Goal: Task Accomplishment & Management: Use online tool/utility

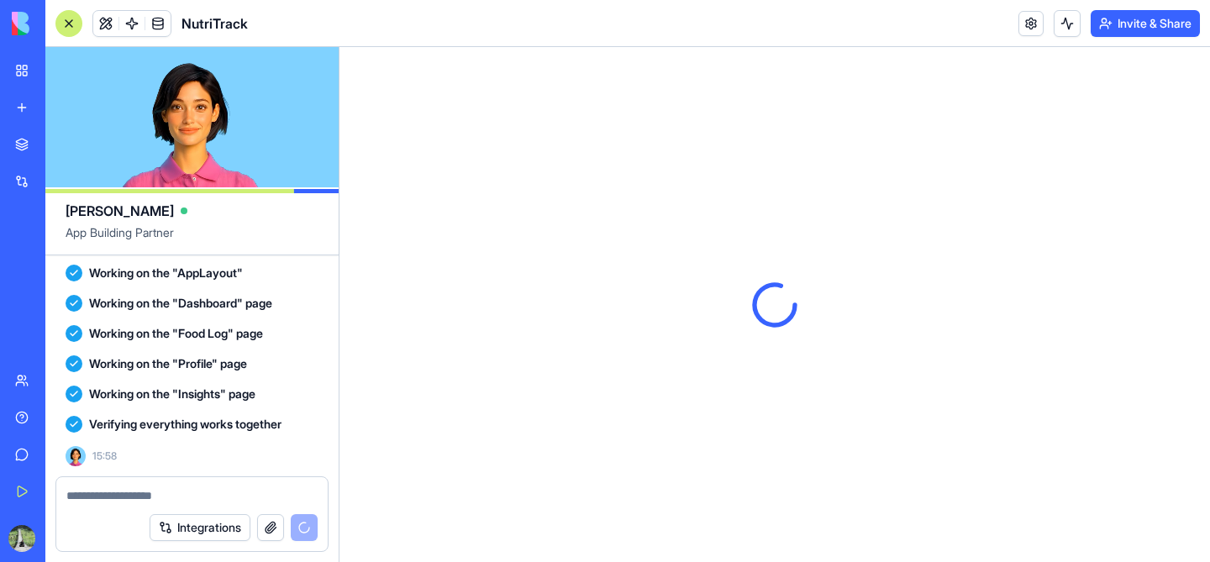
scroll to position [451, 0]
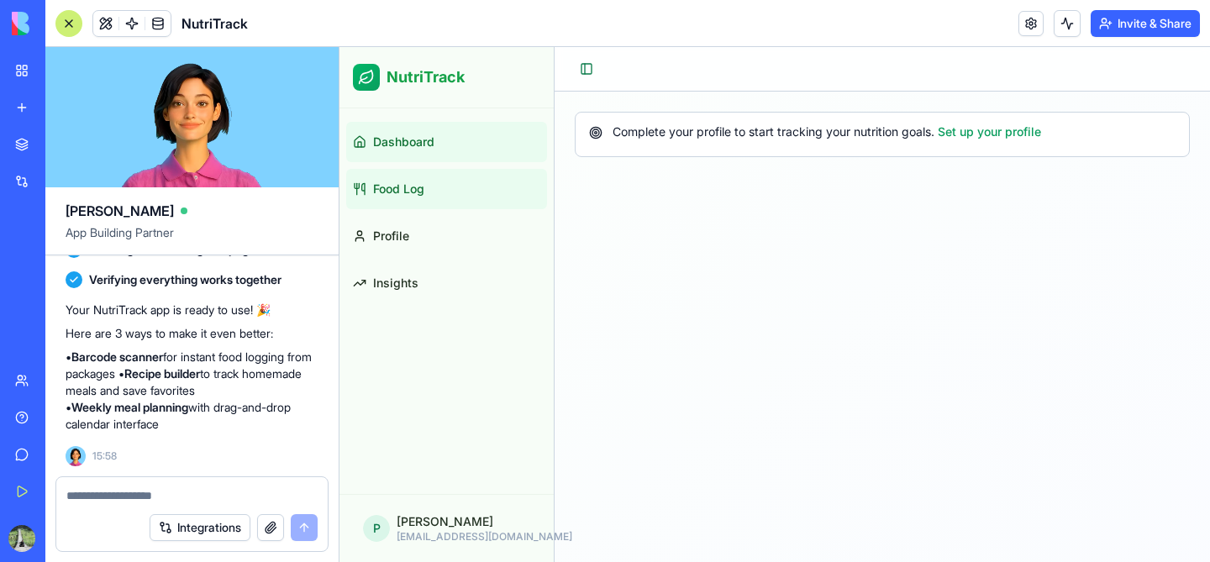
click at [425, 191] on link "Food Log" at bounding box center [446, 189] width 201 height 40
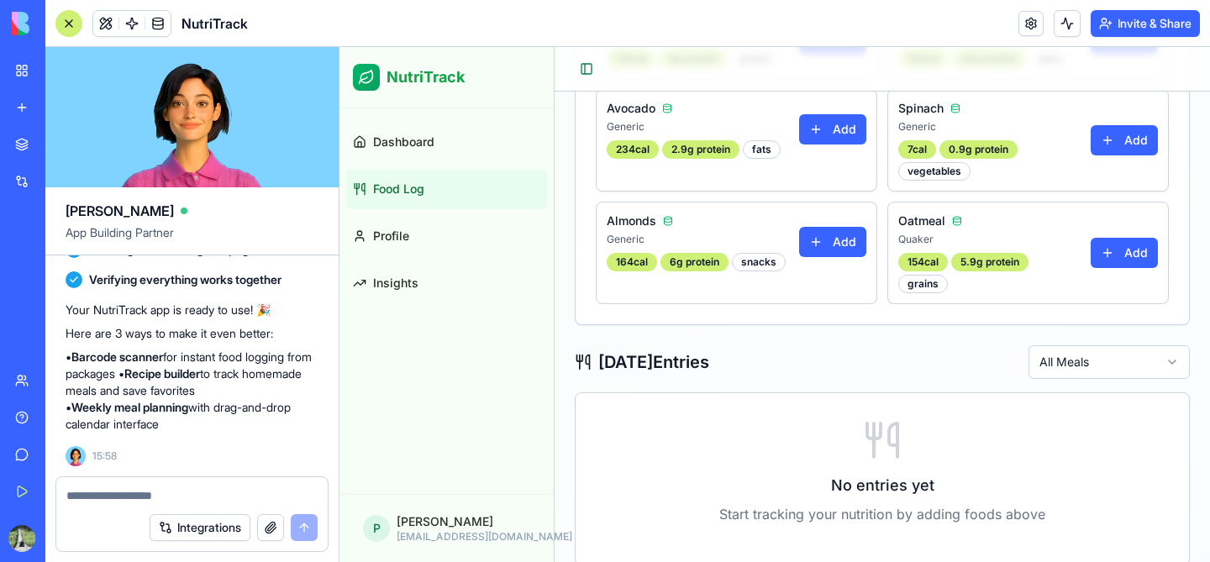
scroll to position [366, 0]
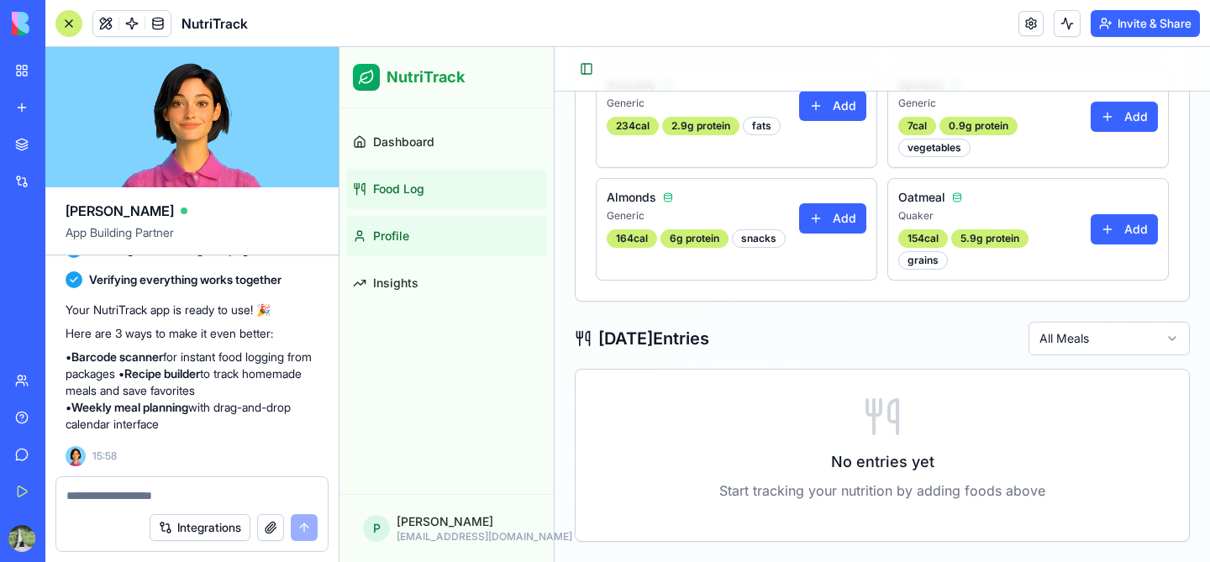
click at [456, 252] on link "Profile" at bounding box center [446, 236] width 201 height 40
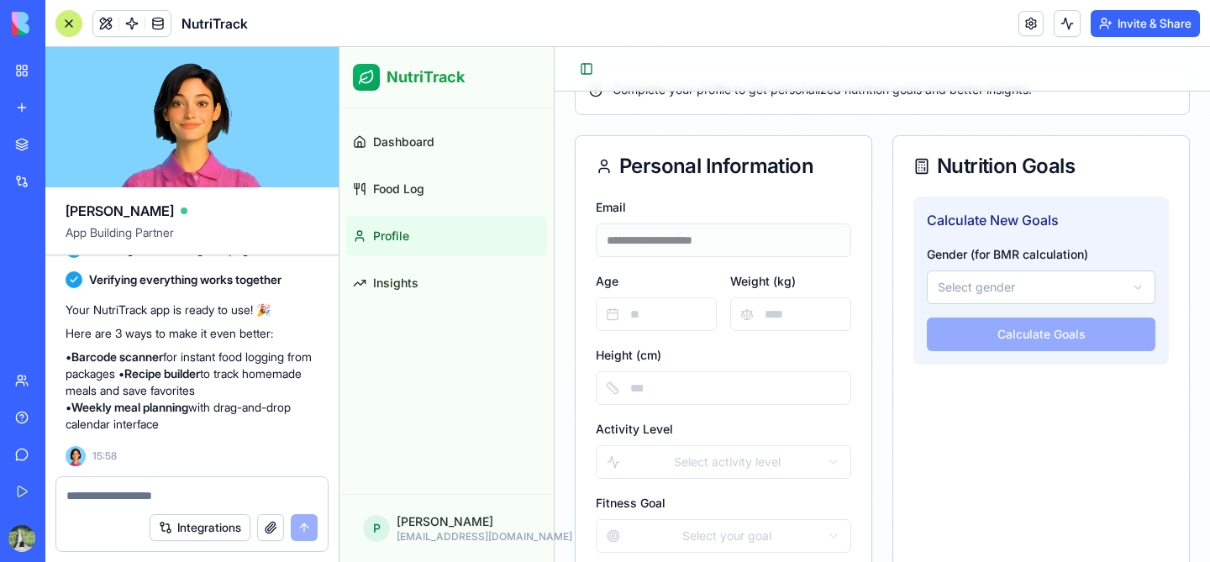
scroll to position [208, 0]
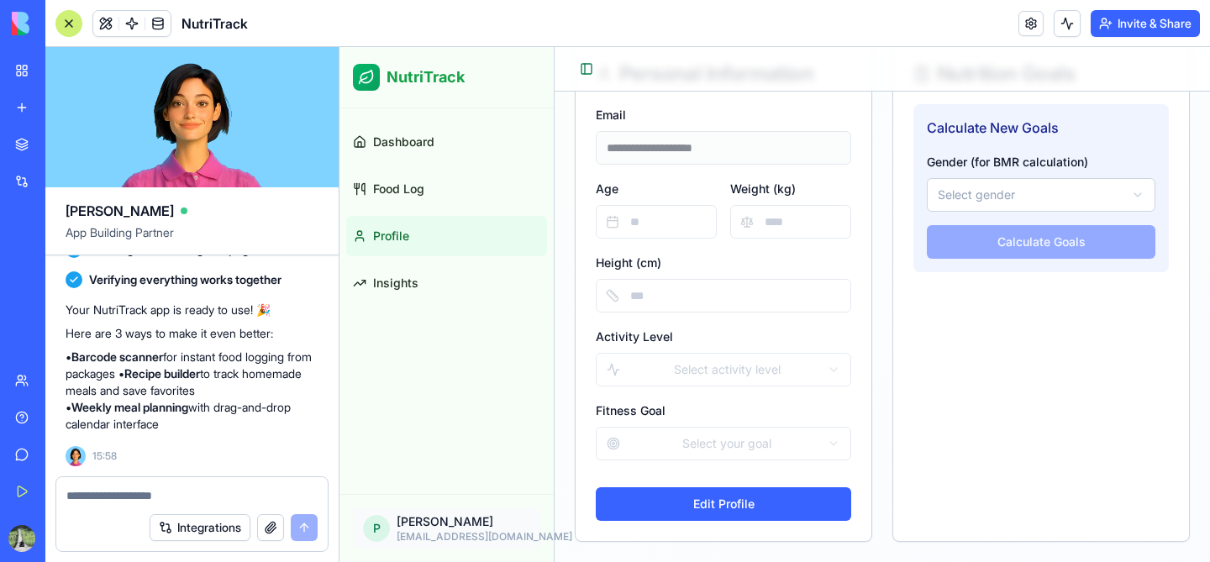
click at [456, 530] on html "**********" at bounding box center [775, 201] width 871 height 724
click at [409, 493] on div "Sign Out" at bounding box center [446, 487] width 180 height 27
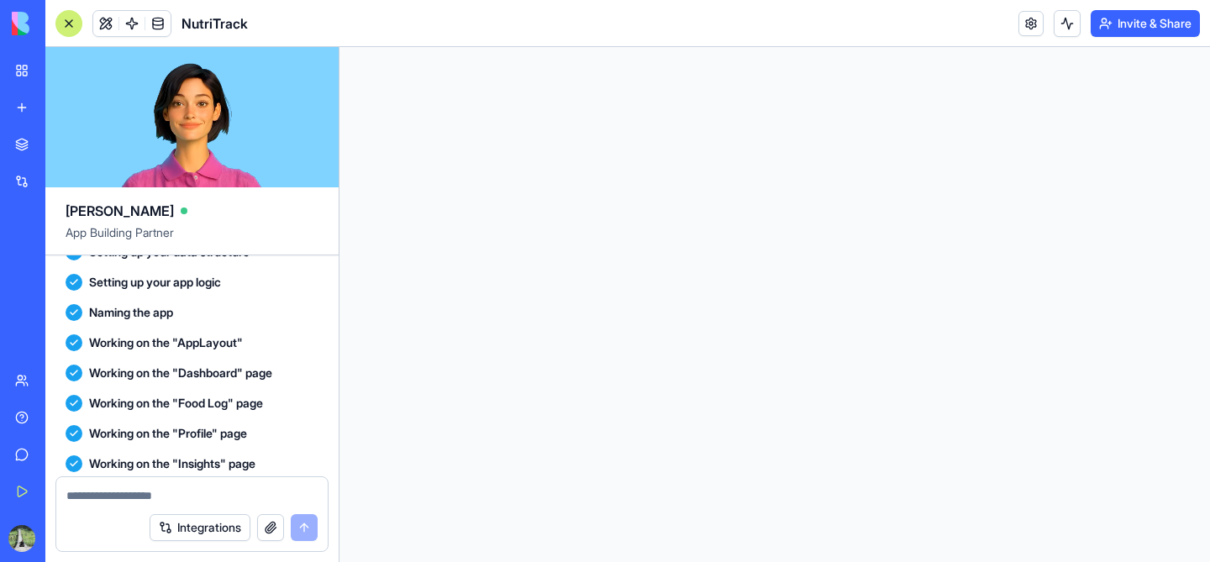
scroll to position [0, 0]
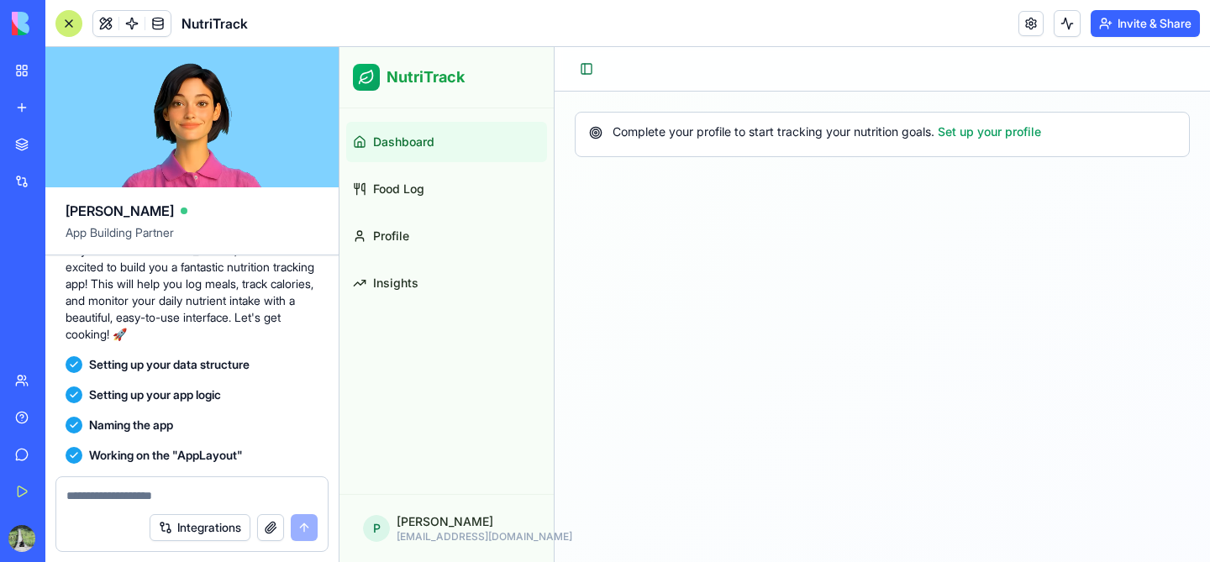
scroll to position [451, 0]
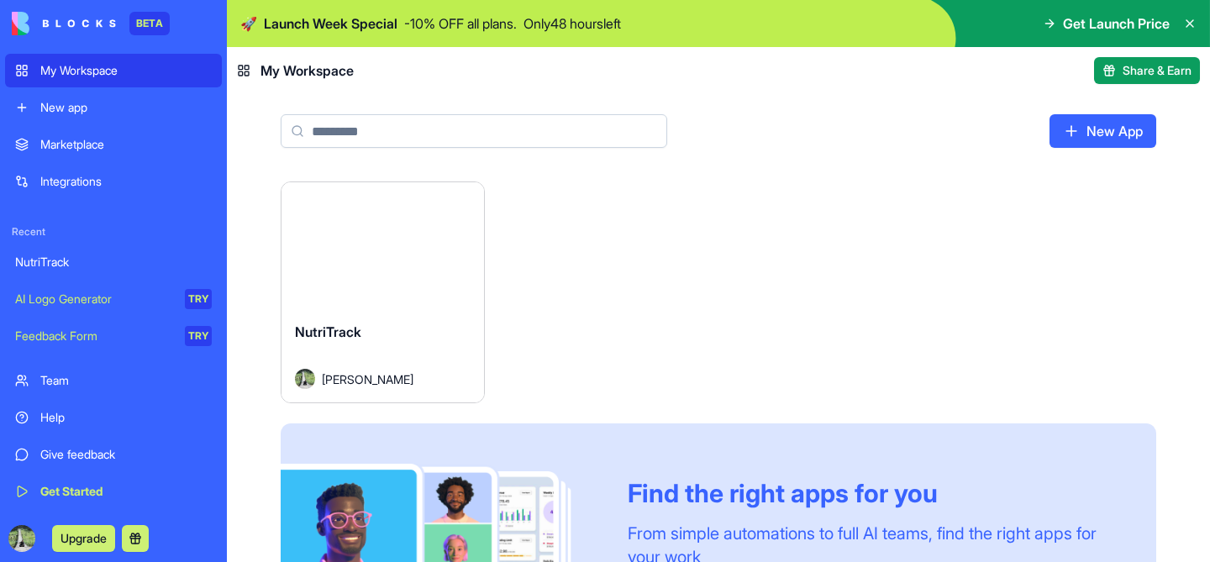
click at [387, 287] on div "Launch" at bounding box center [383, 245] width 203 height 126
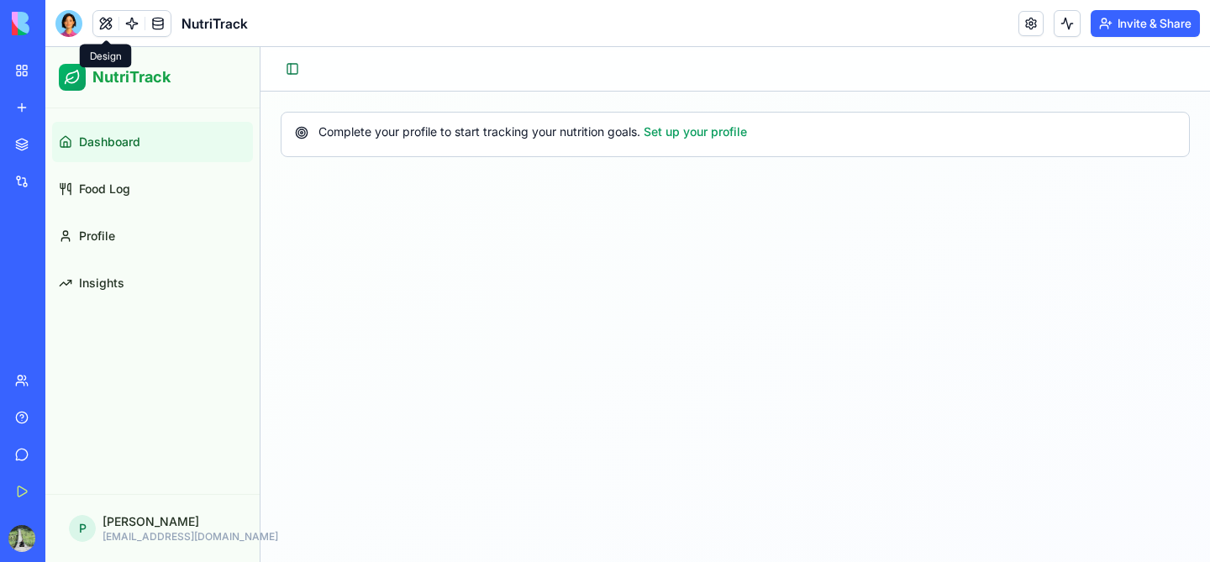
click at [96, 23] on button at bounding box center [105, 23] width 25 height 25
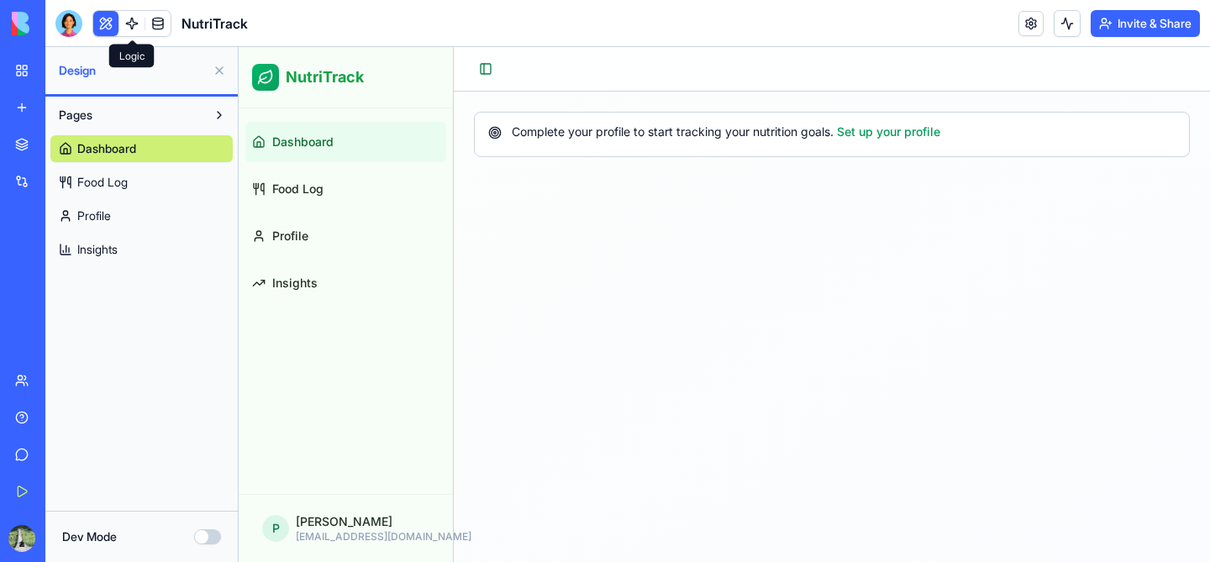
click at [134, 22] on link at bounding box center [131, 23] width 25 height 25
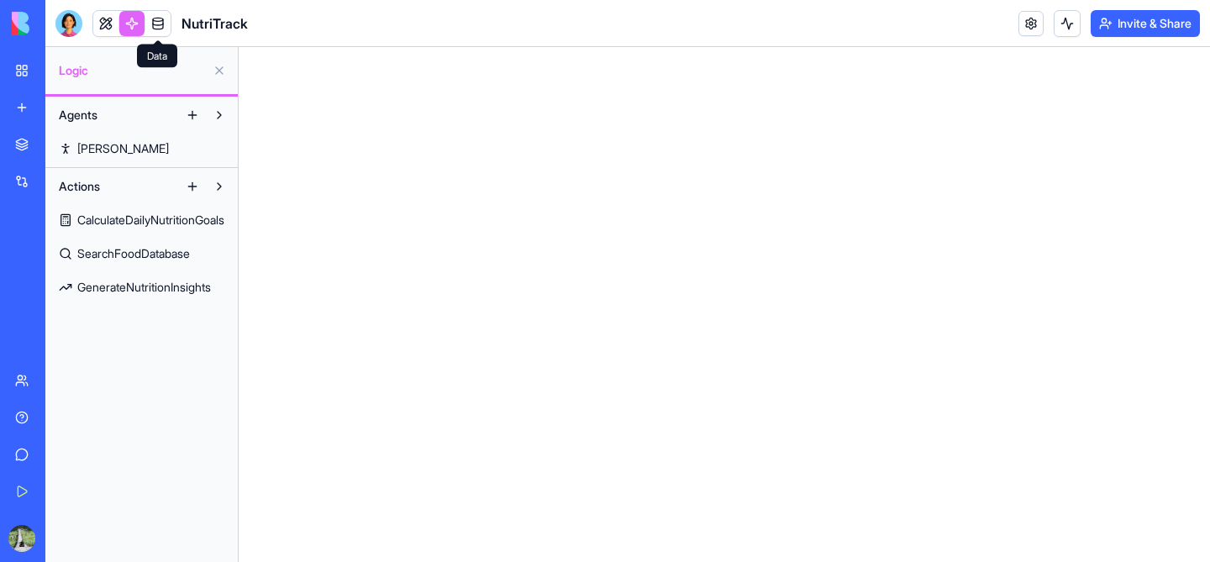
click at [164, 22] on link at bounding box center [157, 23] width 25 height 25
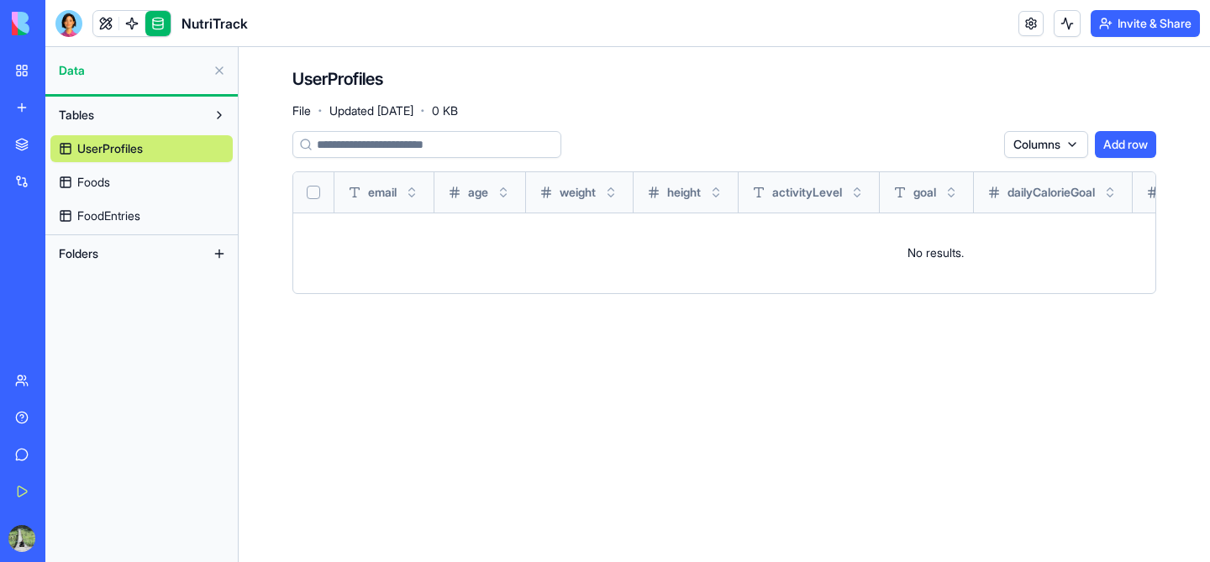
click at [218, 67] on button at bounding box center [219, 70] width 27 height 27
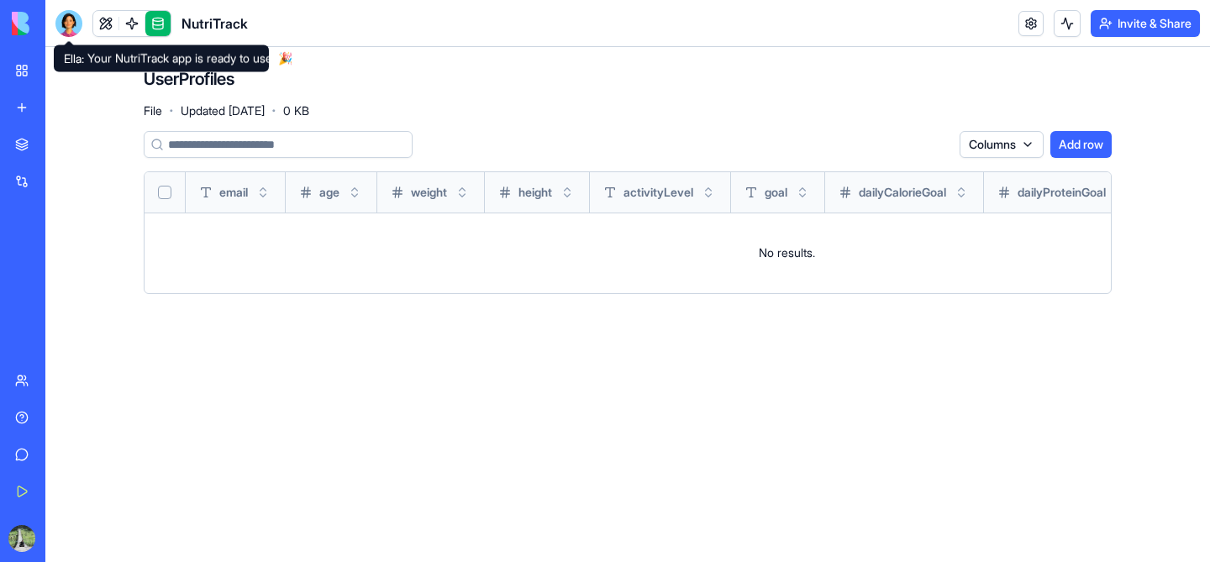
click at [71, 27] on div at bounding box center [68, 23] width 27 height 27
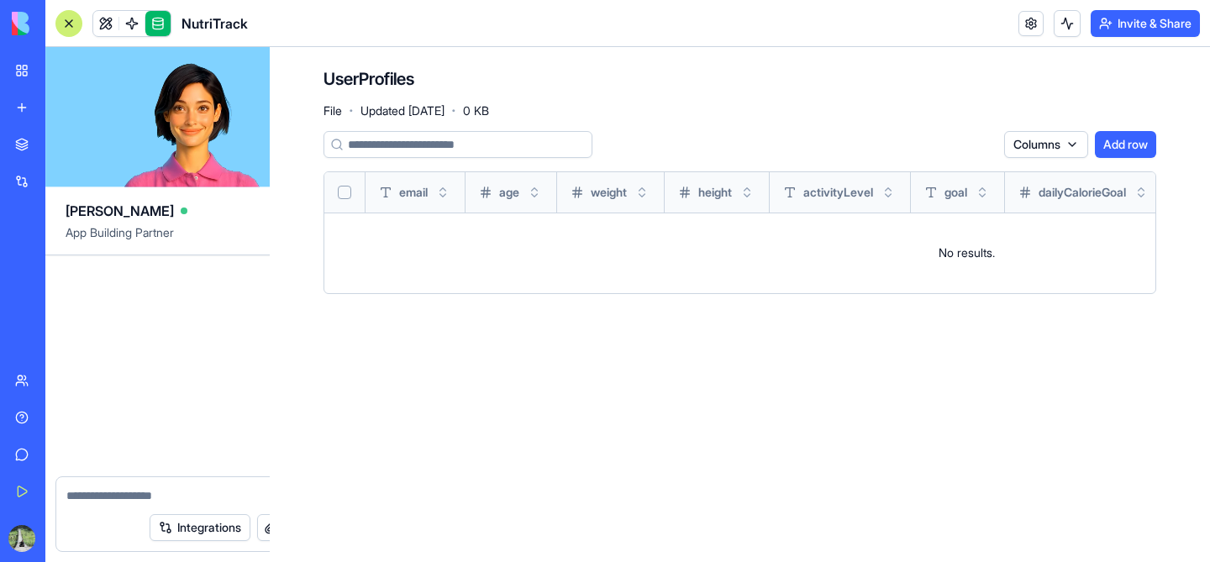
scroll to position [451, 0]
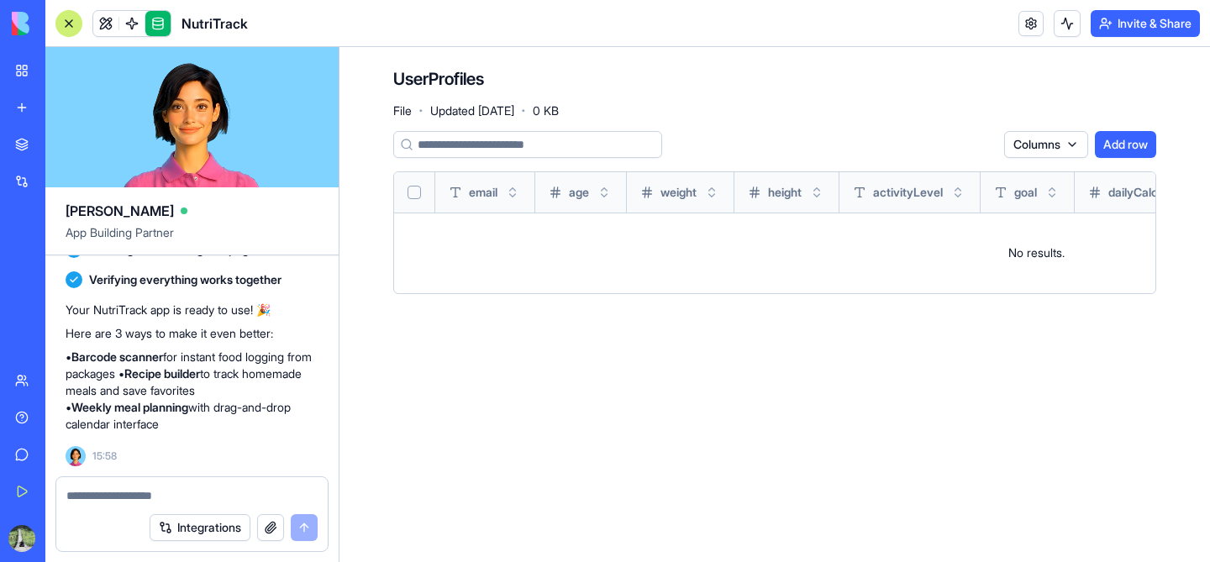
click at [67, 24] on div at bounding box center [68, 23] width 27 height 27
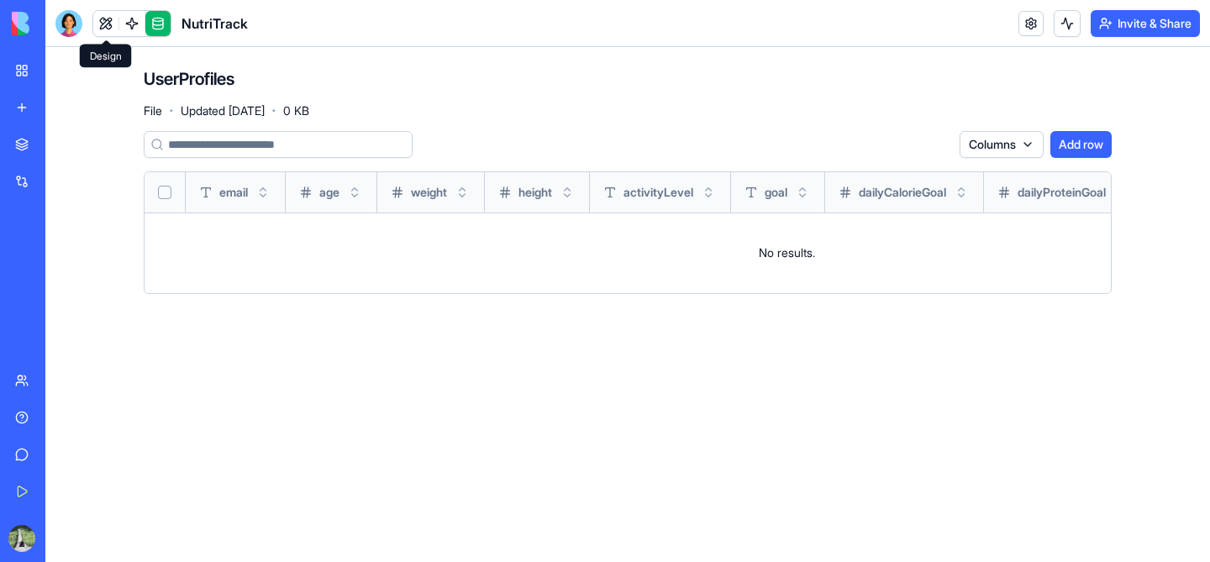
click at [98, 28] on link at bounding box center [105, 23] width 25 height 25
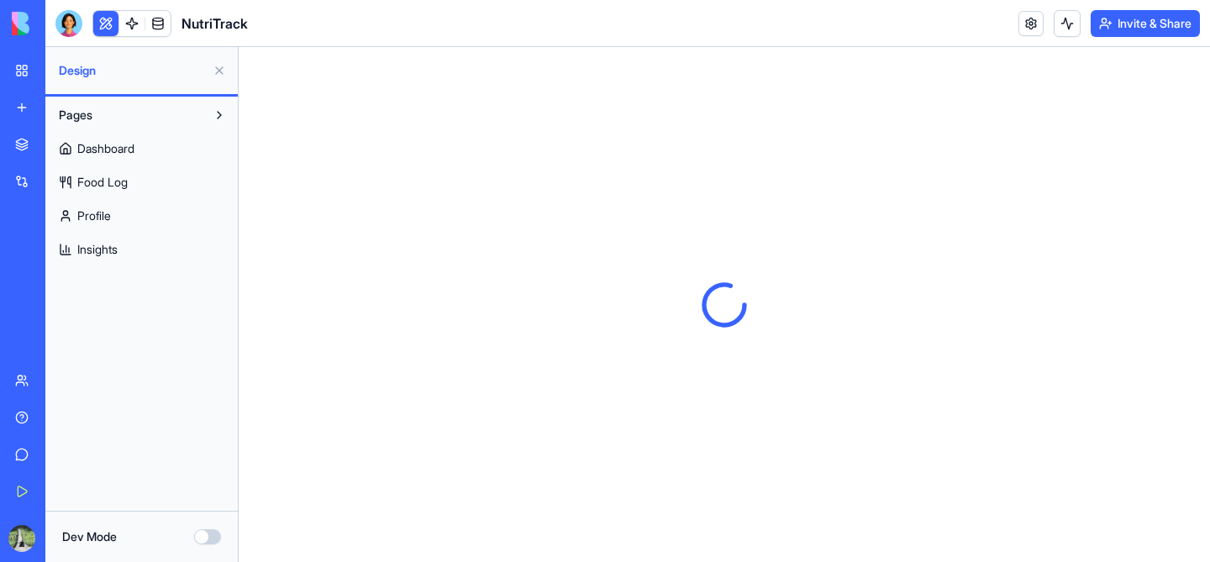
click at [100, 150] on span "Dashboard" at bounding box center [105, 148] width 57 height 17
click at [100, 212] on span "Profile" at bounding box center [94, 216] width 34 height 17
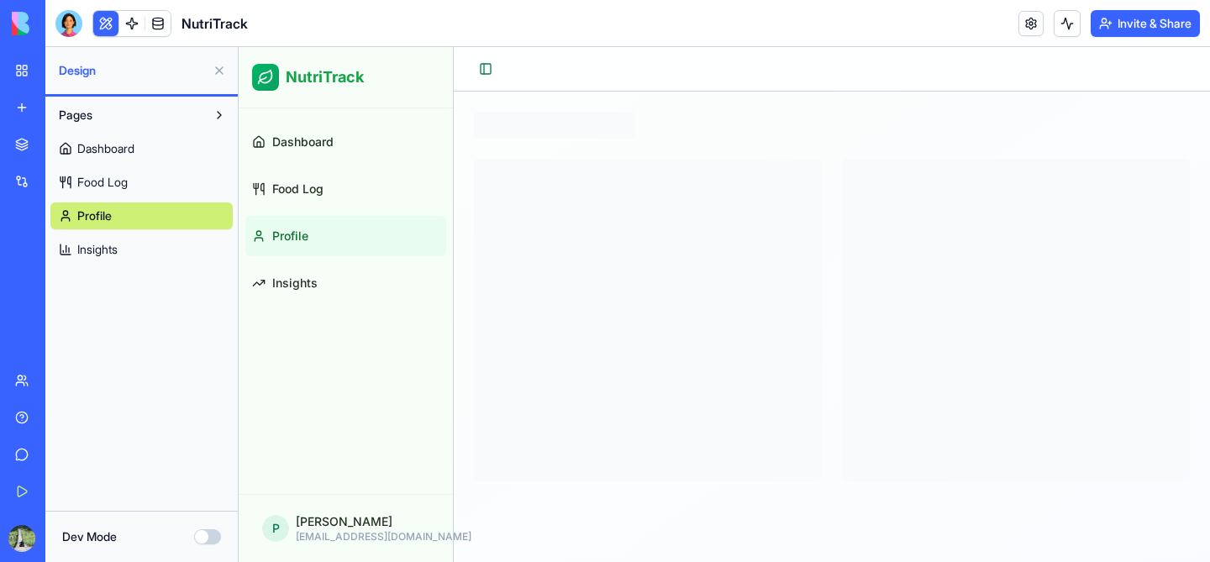
click at [211, 536] on button "Dev Mode" at bounding box center [207, 537] width 27 height 15
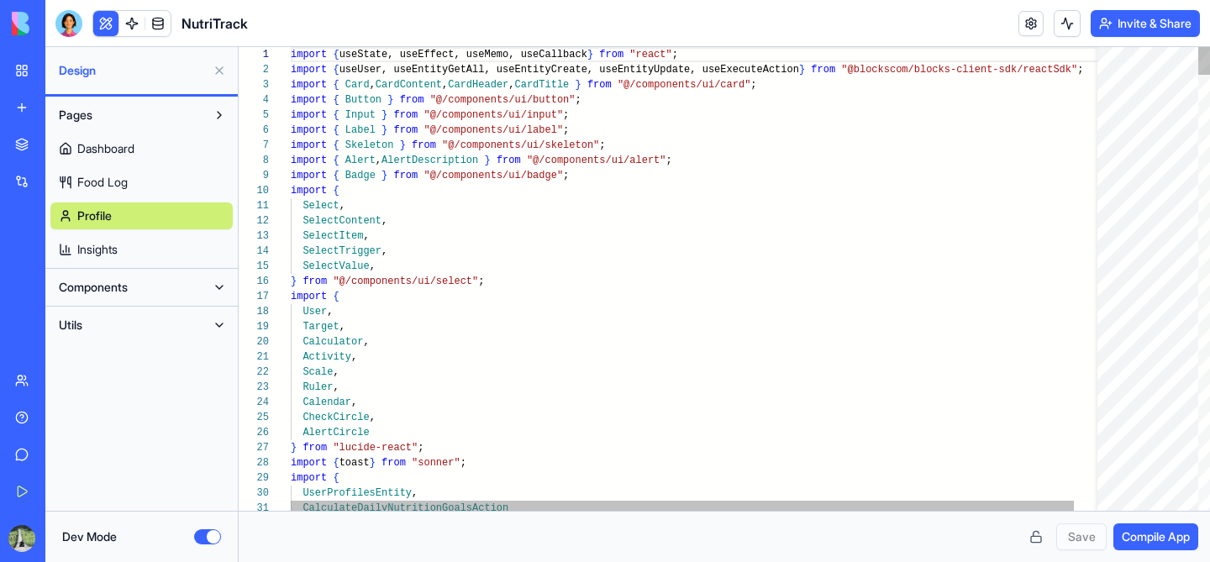
scroll to position [106, 0]
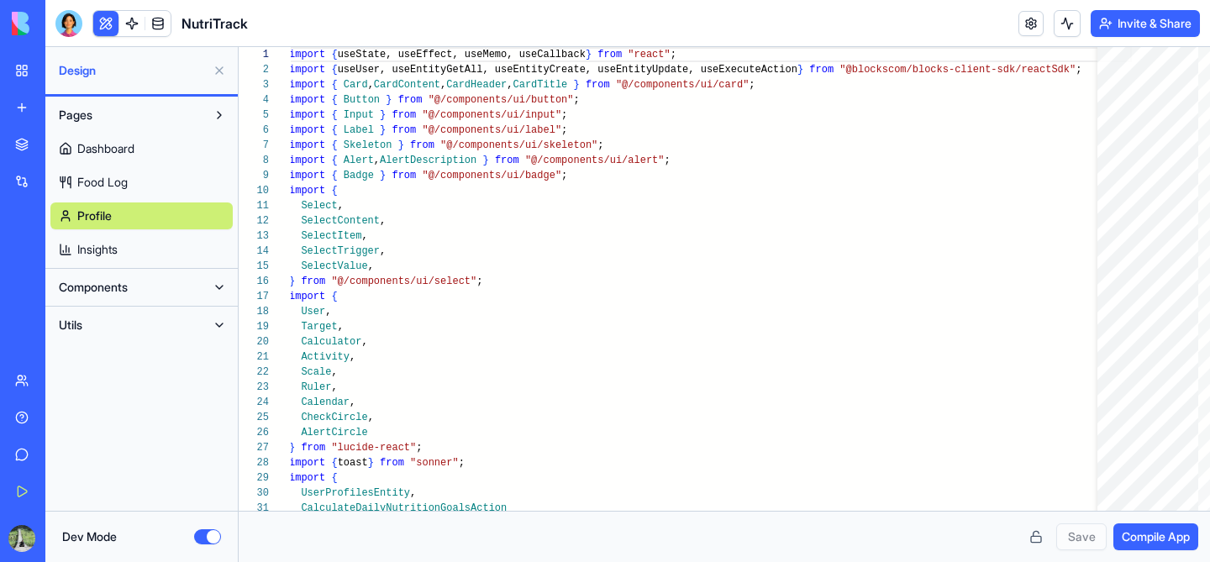
click at [92, 178] on span "Food Log" at bounding box center [102, 182] width 50 height 17
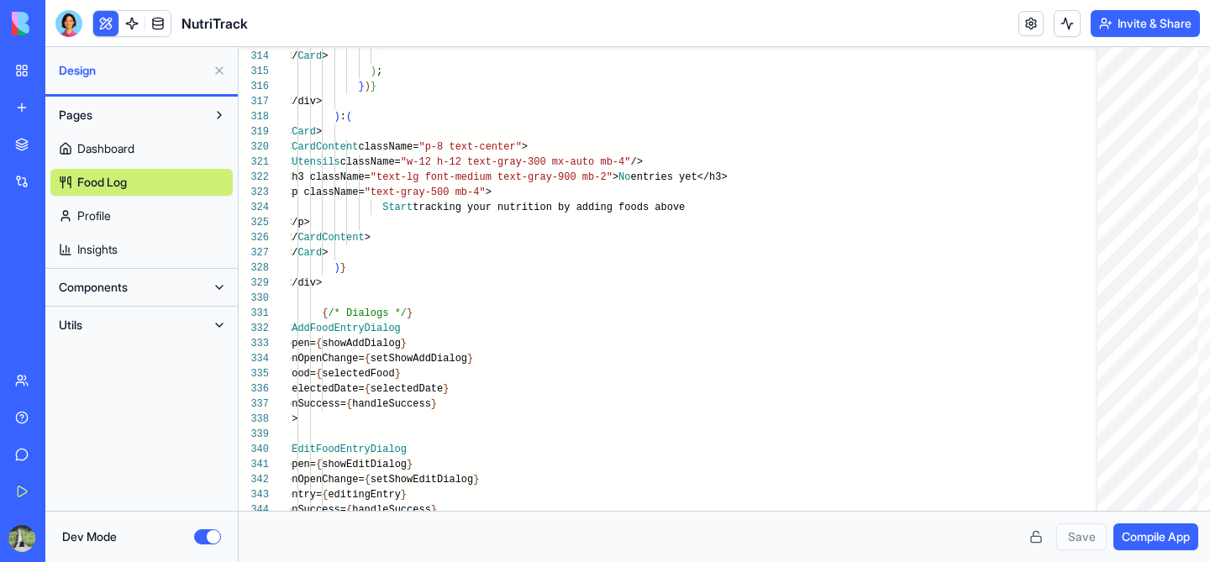
click at [88, 250] on span "Insights" at bounding box center [97, 249] width 40 height 17
type textarea "** *"
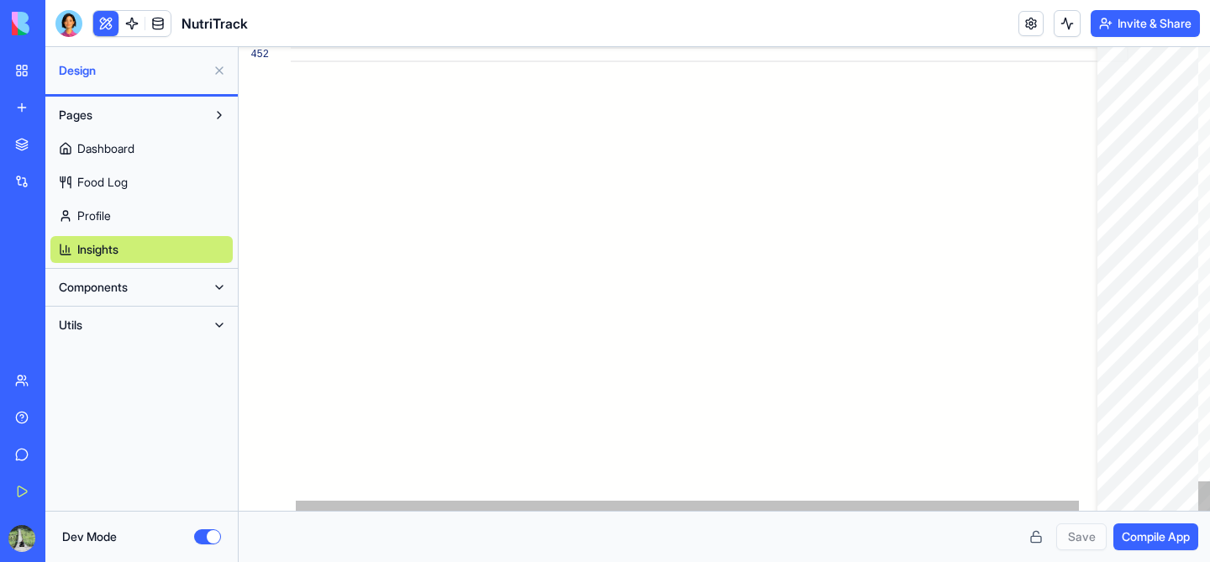
scroll to position [15, 6]
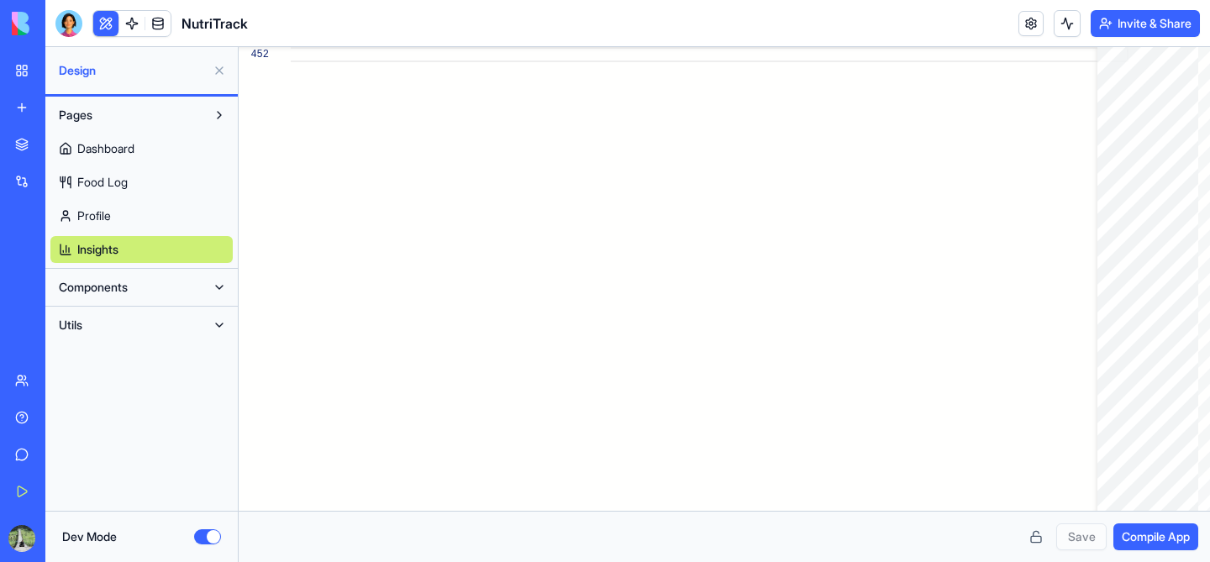
click at [209, 530] on button "Dev Mode" at bounding box center [207, 537] width 27 height 15
